Goal: Task Accomplishment & Management: Manage account settings

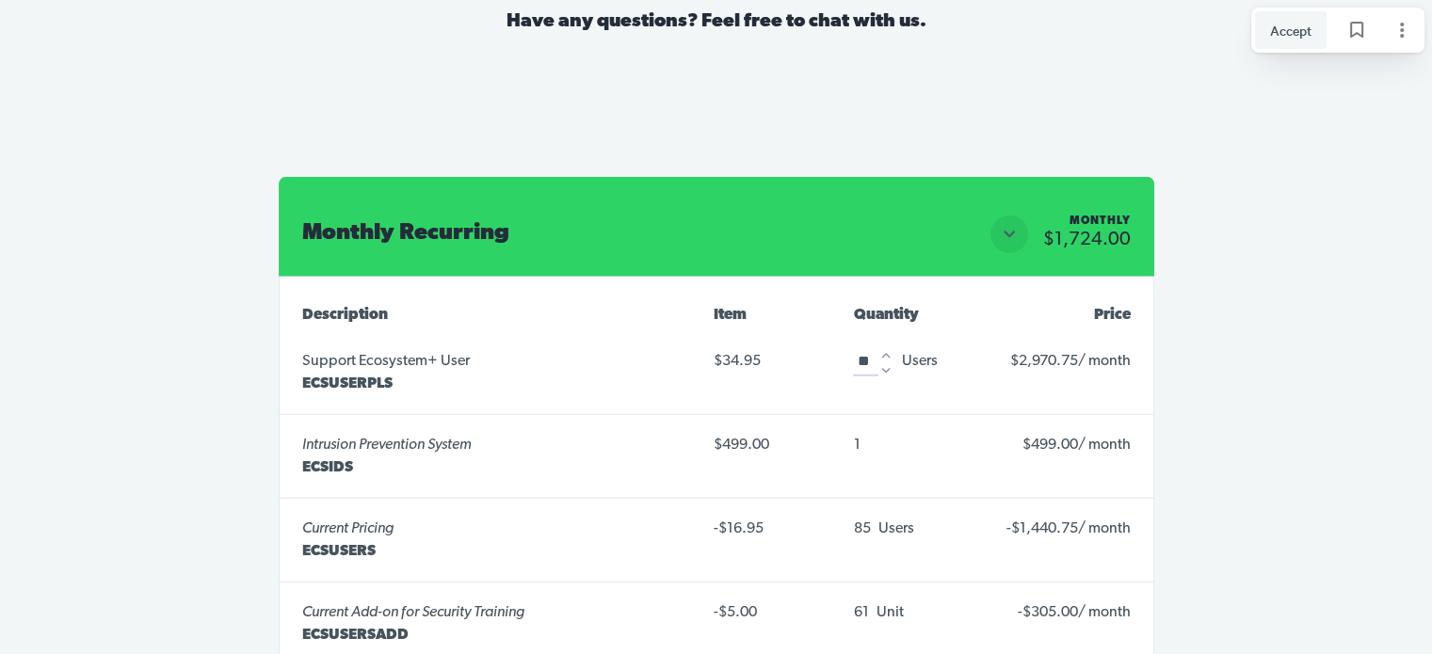
scroll to position [4967, 0]
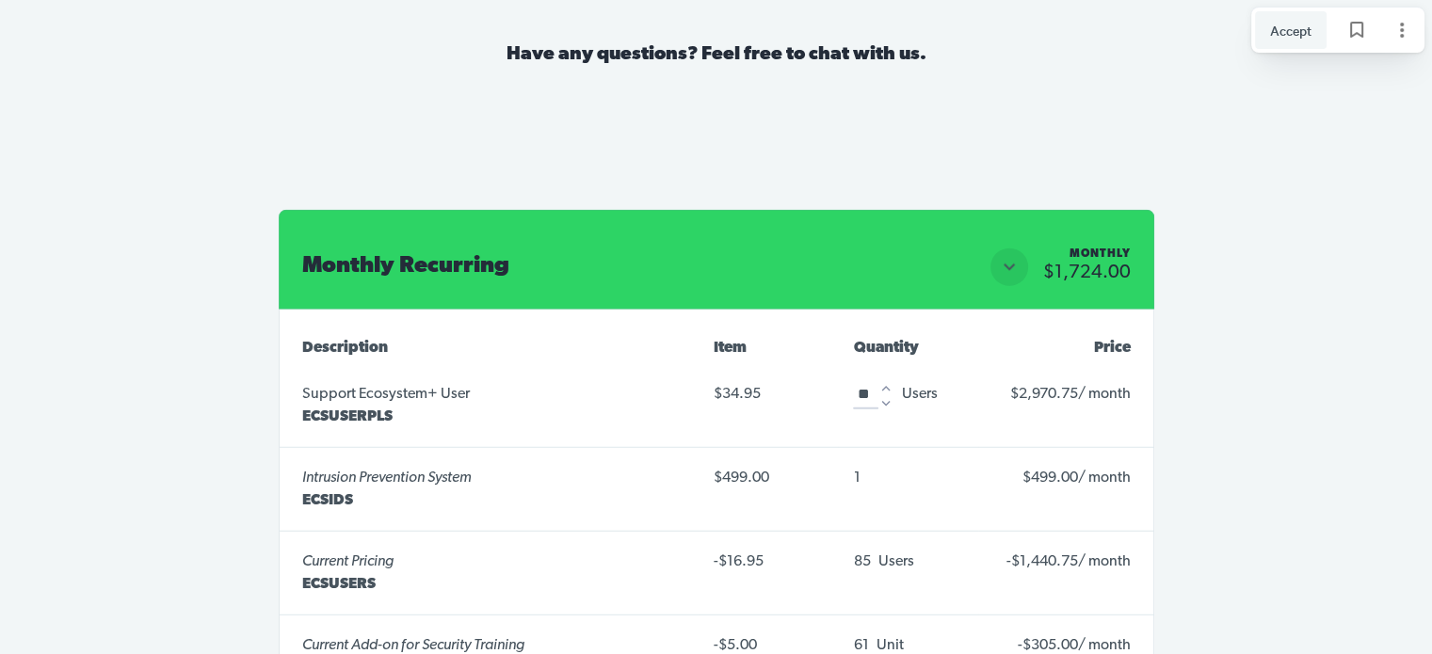
click at [883, 386] on icon "Increase" at bounding box center [886, 389] width 8 height 6
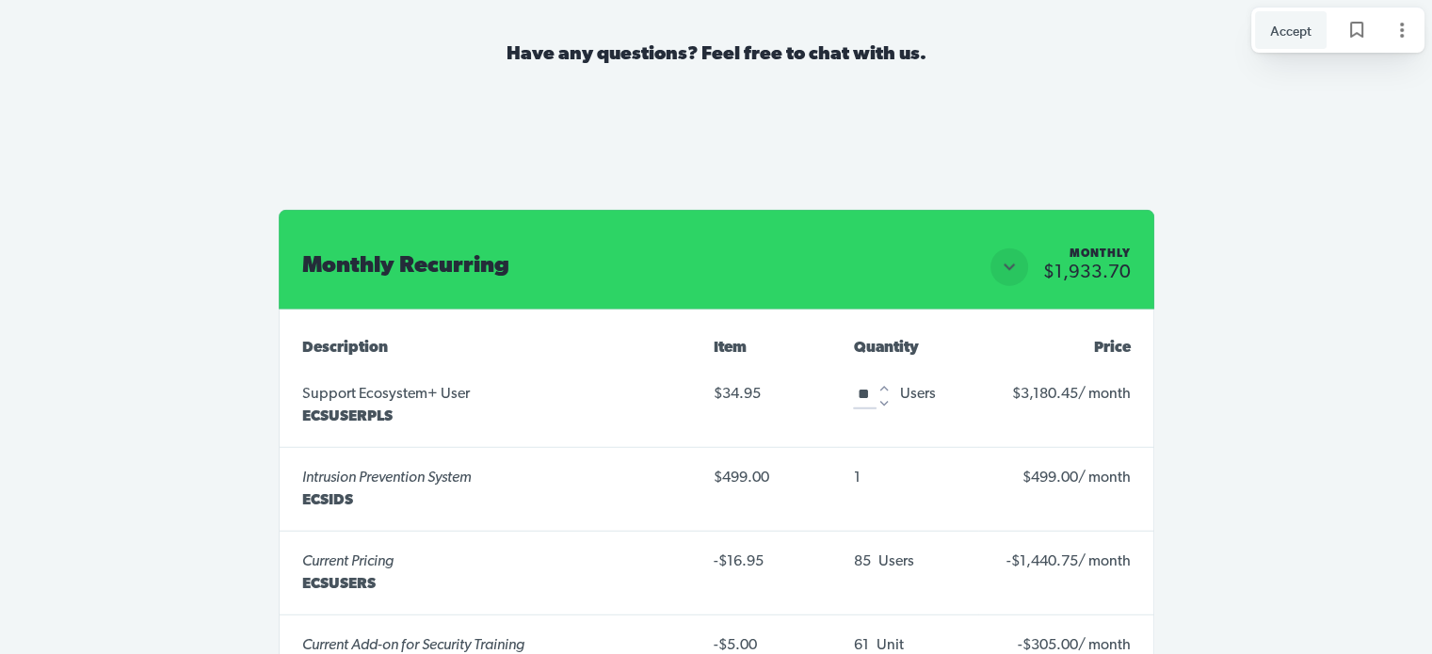
click at [883, 380] on icon "Increase" at bounding box center [883, 388] width 17 height 17
click at [883, 386] on icon "Increase" at bounding box center [886, 389] width 8 height 6
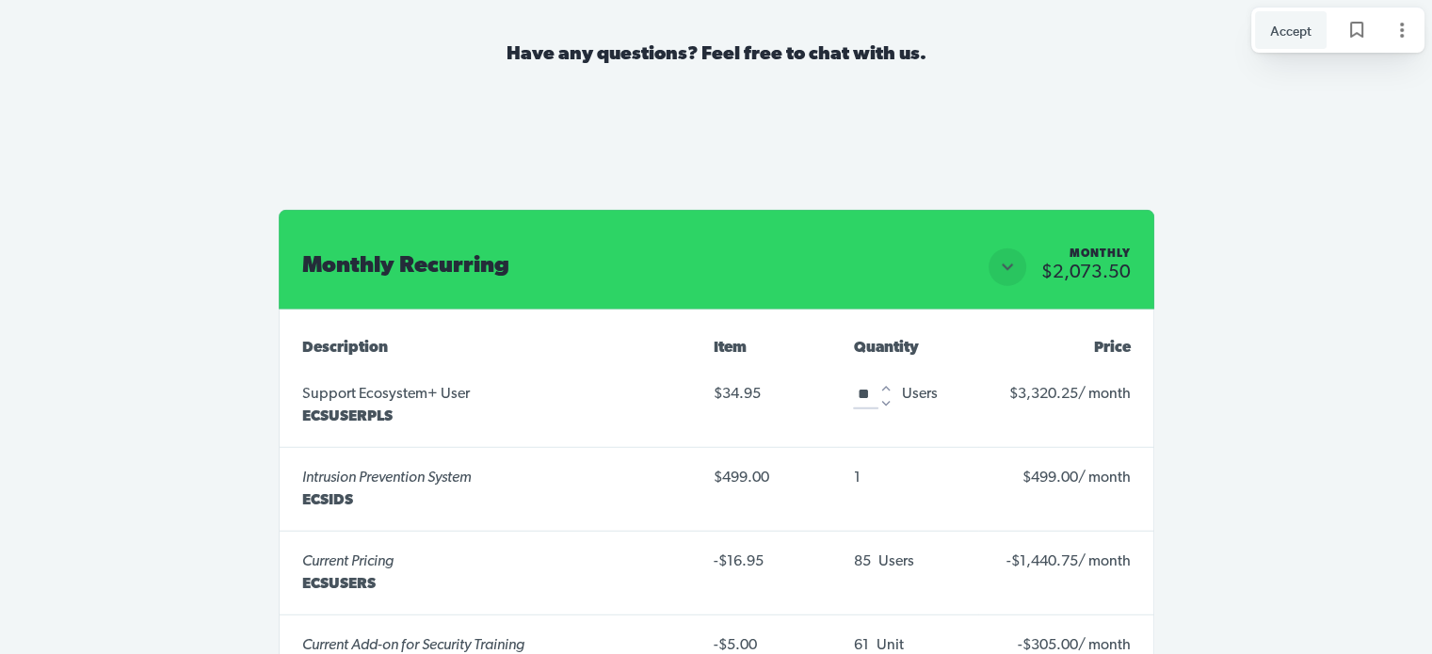
click at [883, 386] on icon "Increase" at bounding box center [886, 389] width 8 height 6
click at [883, 379] on div "Quantity 99 ***" at bounding box center [873, 394] width 40 height 30
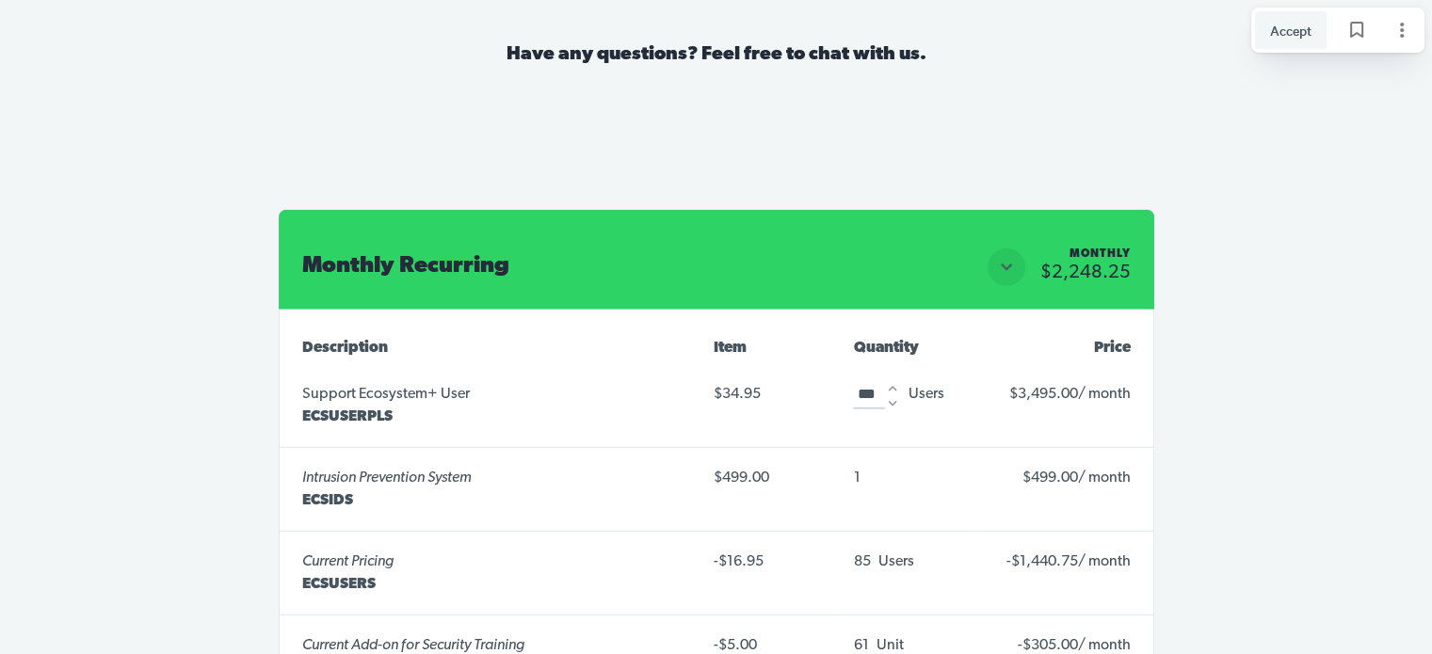
scroll to position [5061, 0]
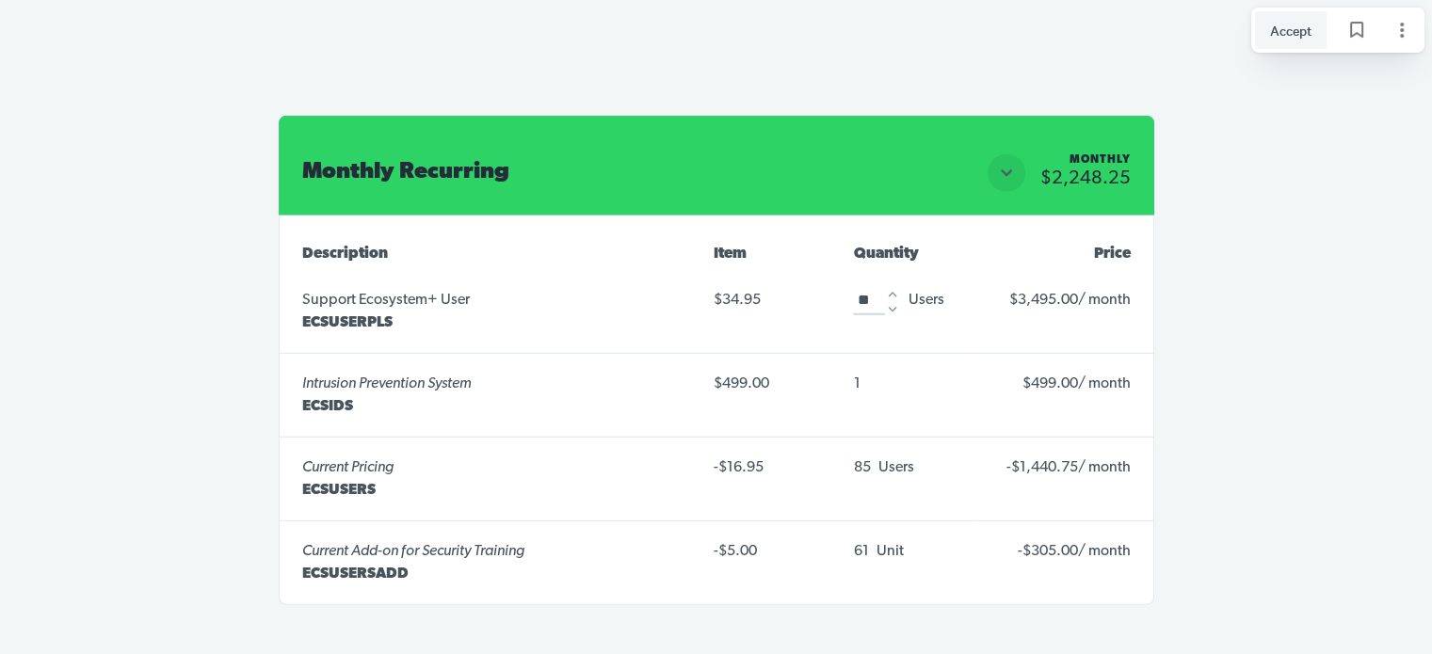
click at [892, 301] on icon "Decrease" at bounding box center [892, 309] width 17 height 17
click at [892, 301] on icon "Decrease" at bounding box center [885, 309] width 17 height 17
click at [891, 301] on icon "Decrease" at bounding box center [885, 309] width 17 height 17
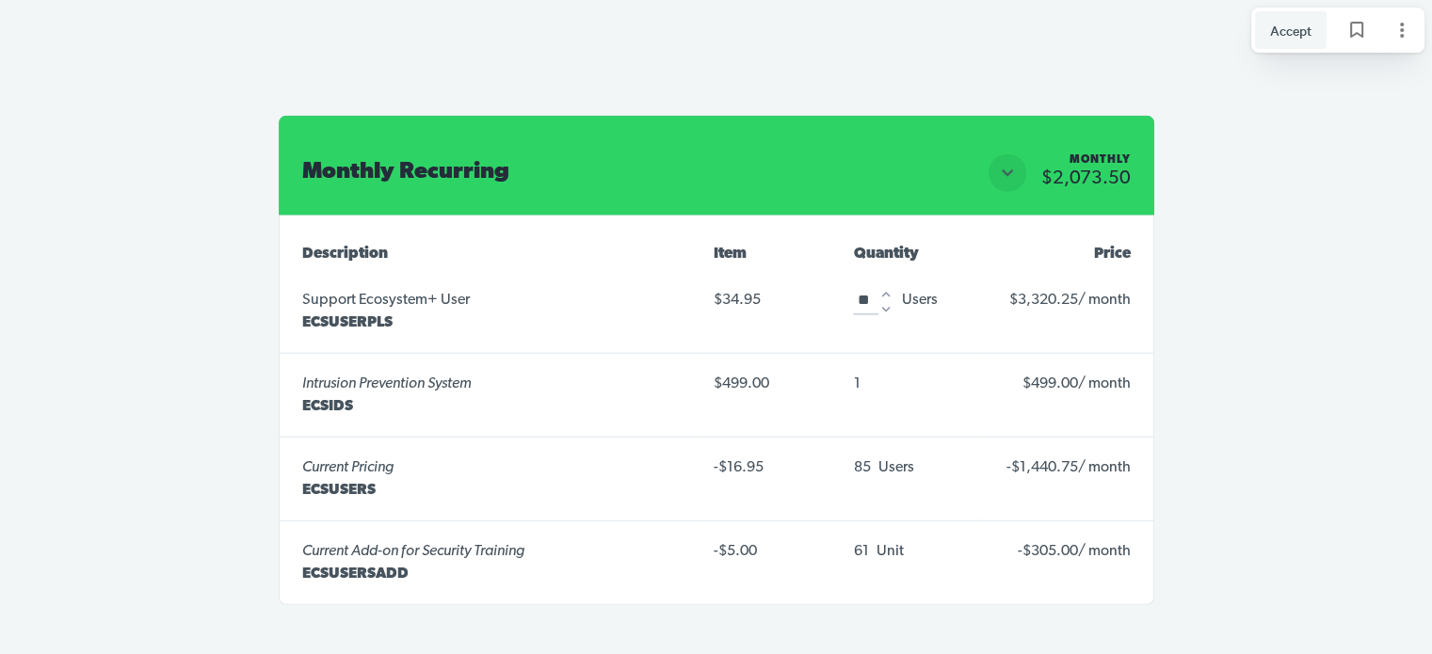
click at [891, 301] on icon "Decrease" at bounding box center [885, 309] width 17 height 17
click at [891, 287] on div at bounding box center [883, 302] width 15 height 30
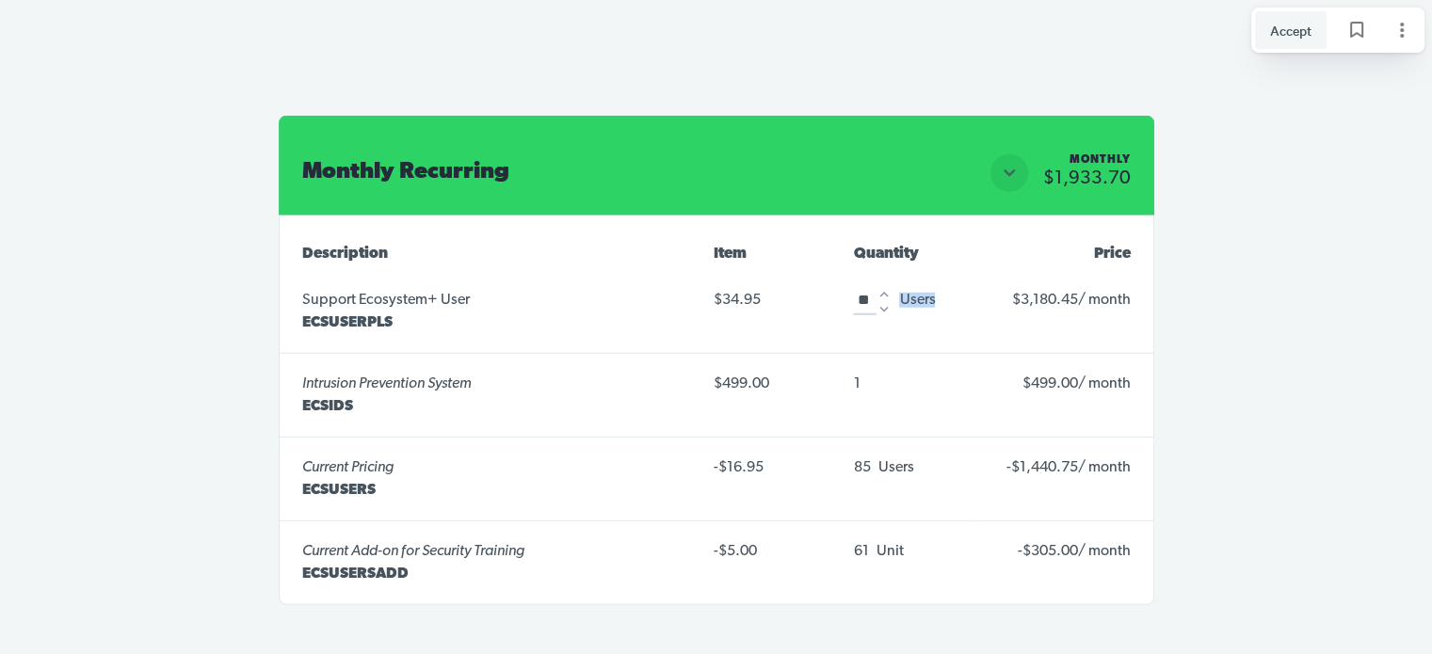
drag, startPoint x: 881, startPoint y: 268, endPoint x: 879, endPoint y: 278, distance: 9.6
click at [879, 287] on div at bounding box center [883, 302] width 15 height 30
click at [879, 301] on icon "Decrease" at bounding box center [883, 309] width 17 height 17
click at [879, 301] on icon "Decrease" at bounding box center [885, 309] width 17 height 17
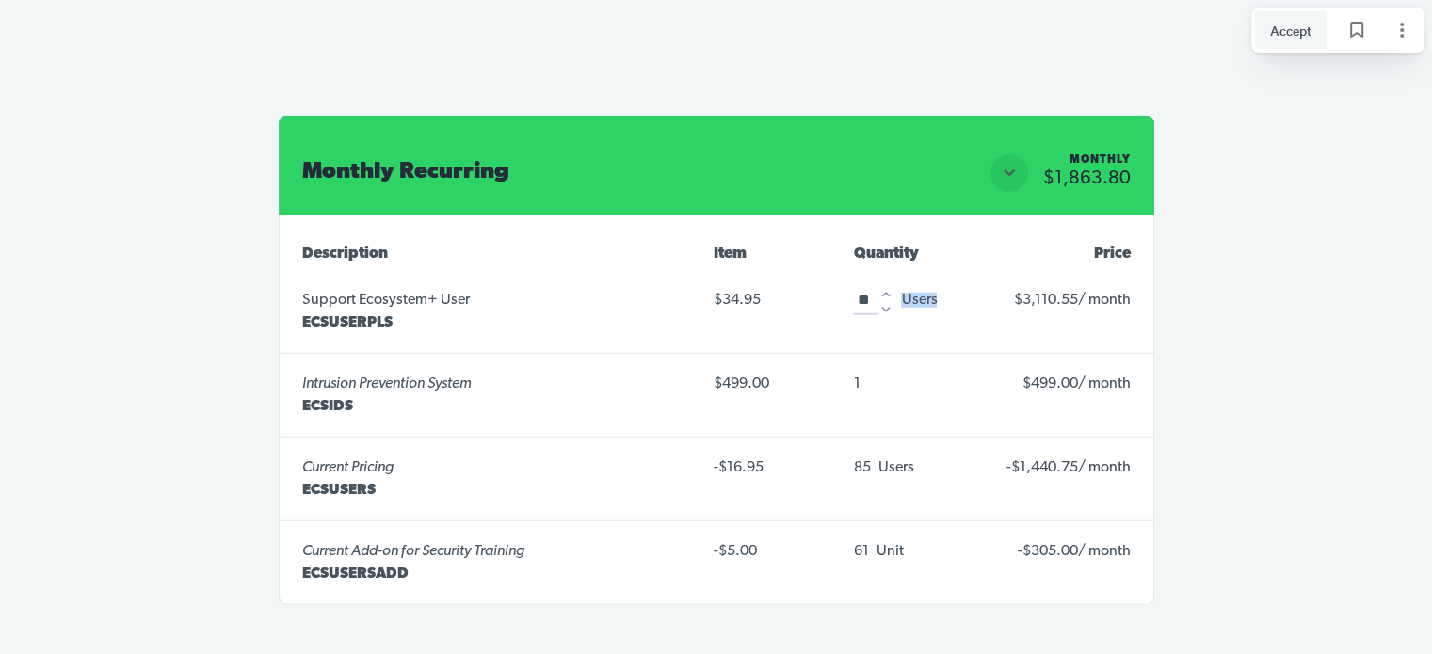
click at [879, 301] on icon "Decrease" at bounding box center [885, 309] width 17 height 17
click at [882, 286] on icon "Increase" at bounding box center [885, 294] width 17 height 17
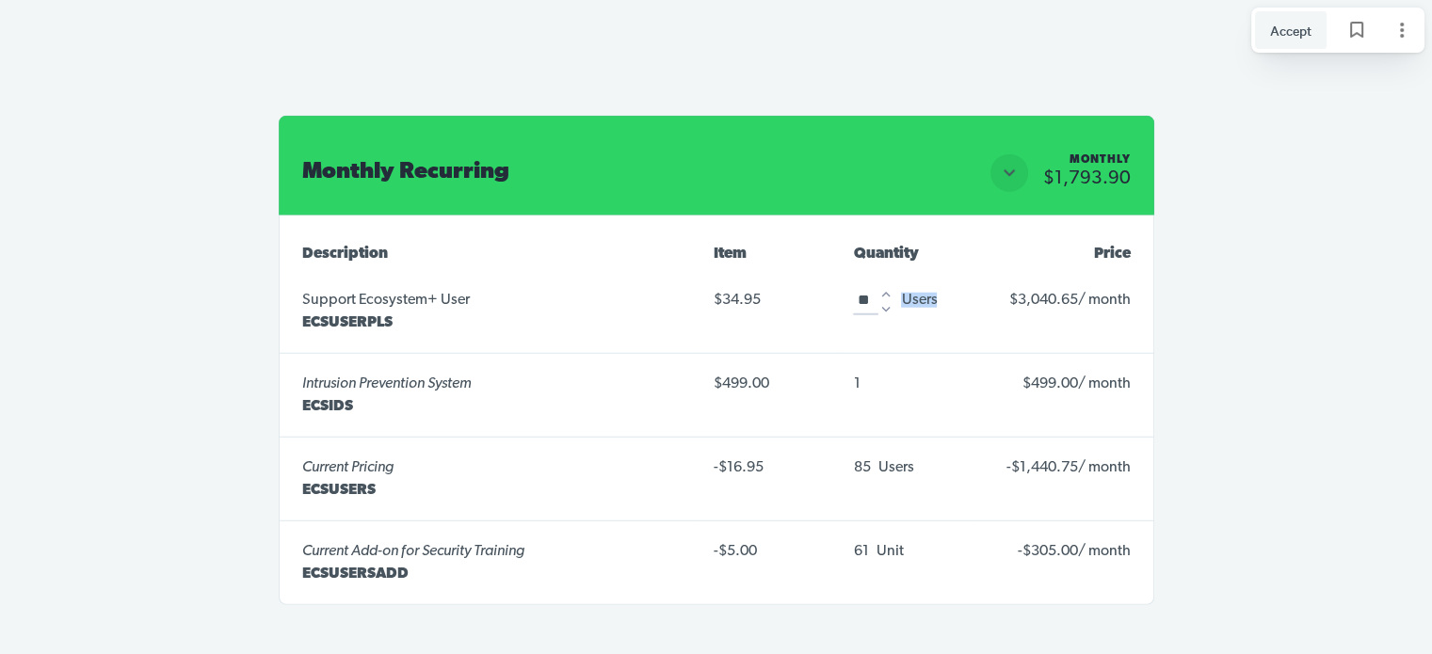
click at [882, 286] on icon "Increase" at bounding box center [885, 294] width 17 height 17
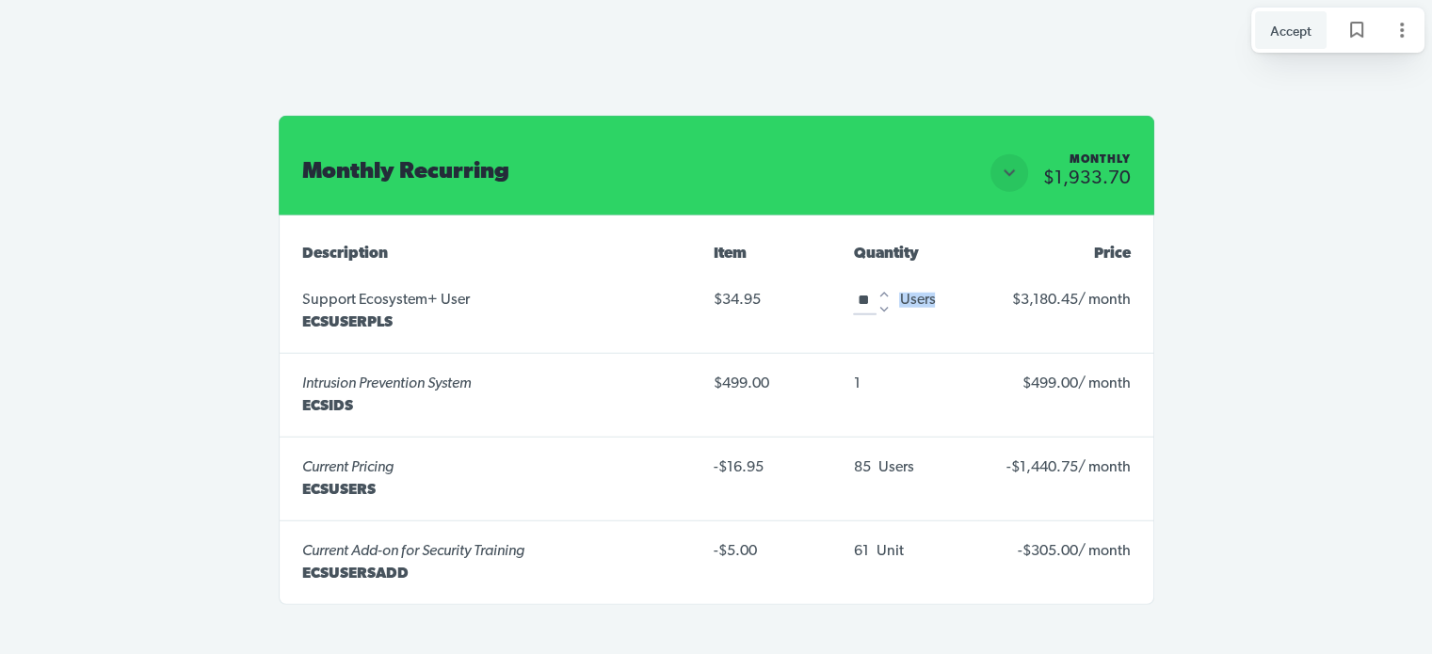
click at [882, 286] on icon "Increase" at bounding box center [883, 294] width 17 height 17
click at [882, 286] on icon "Increase" at bounding box center [885, 294] width 17 height 17
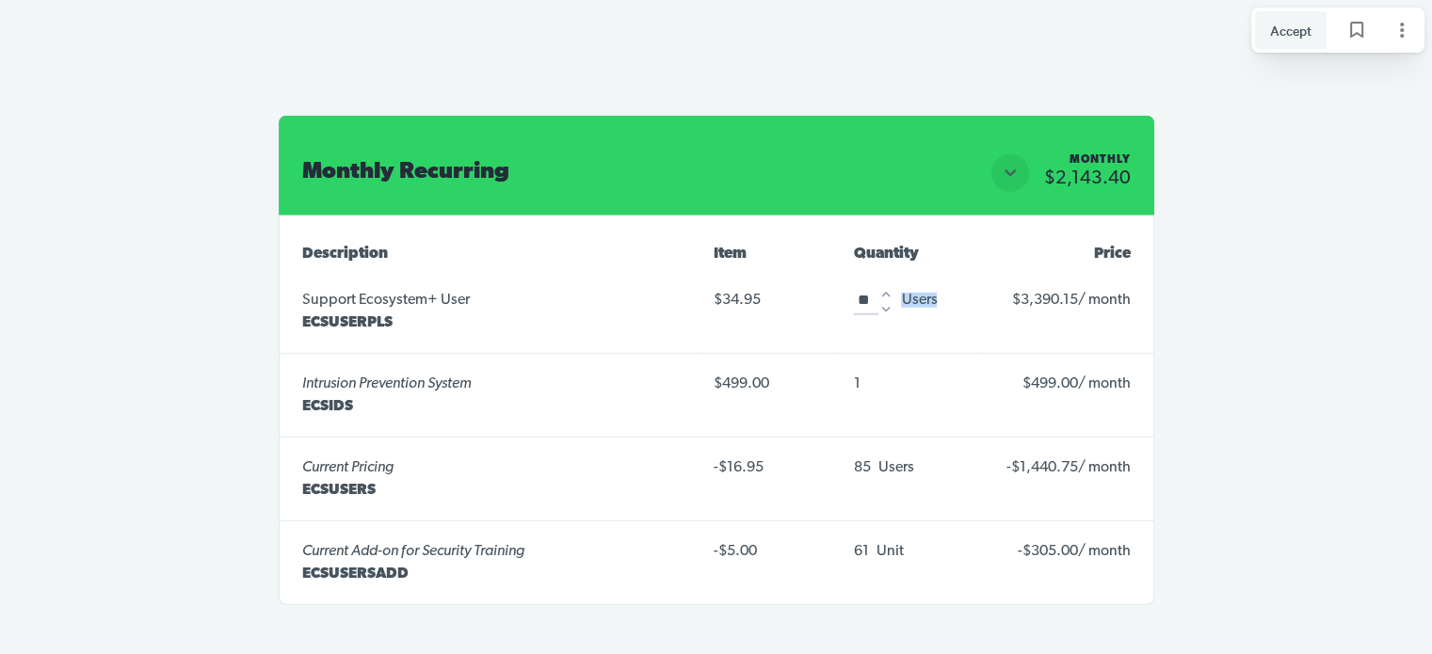
click at [882, 286] on icon "Increase" at bounding box center [885, 294] width 17 height 17
click at [882, 285] on div "Quantity 100 ***" at bounding box center [876, 300] width 47 height 30
click at [882, 285] on input "***" at bounding box center [869, 300] width 32 height 30
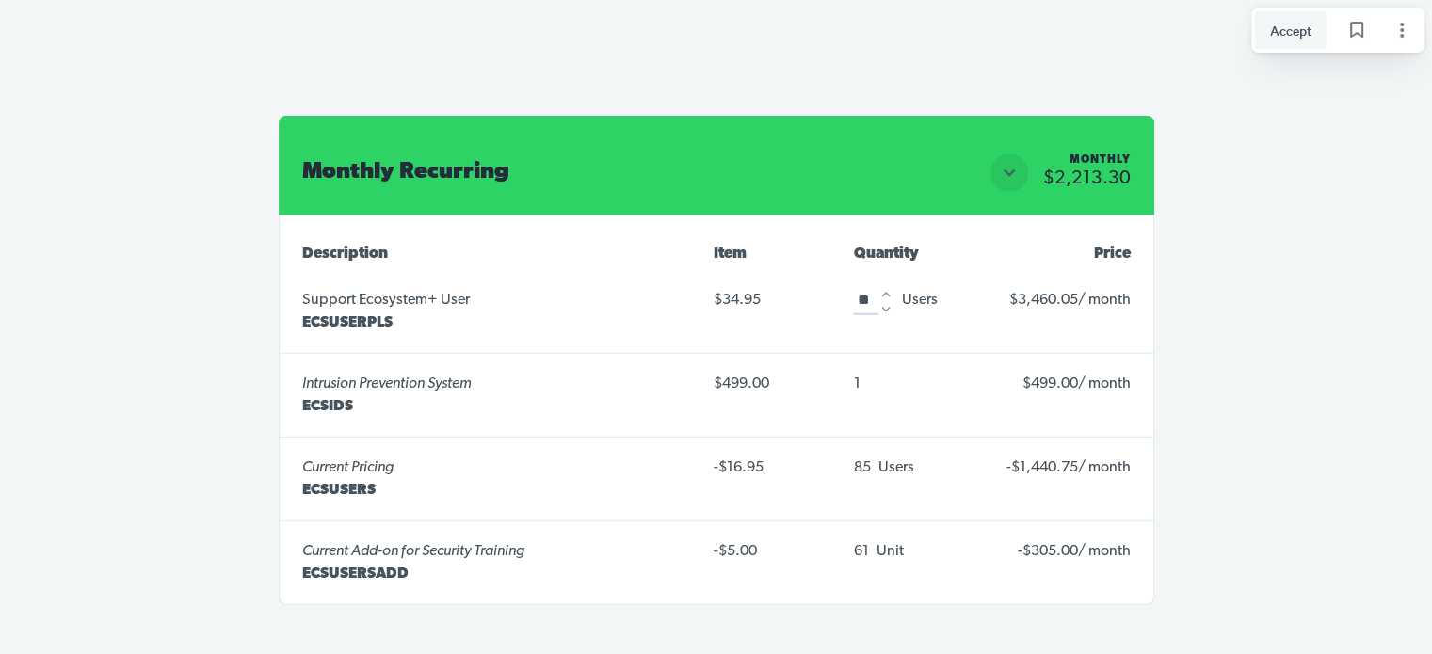
click at [888, 301] on icon "Decrease" at bounding box center [885, 309] width 17 height 17
type input "***"
click at [890, 286] on icon "Increase" at bounding box center [885, 294] width 17 height 17
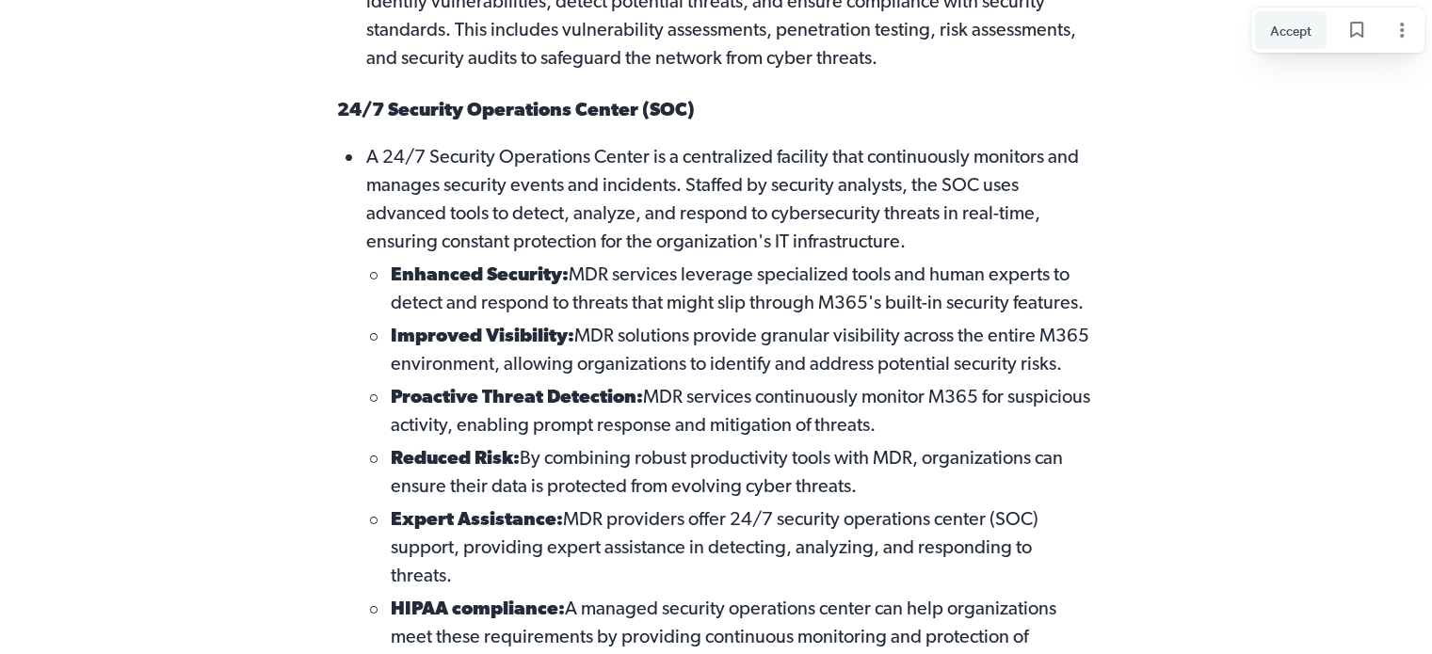
scroll to position [1318, 0]
